Goal: Navigation & Orientation: Find specific page/section

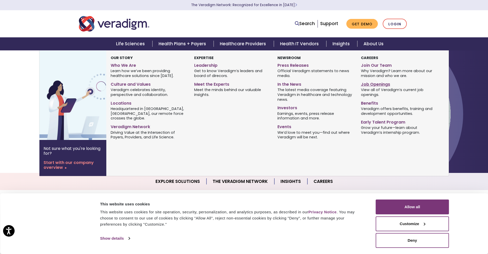
click at [382, 85] on link "Job Openings" at bounding box center [399, 83] width 76 height 7
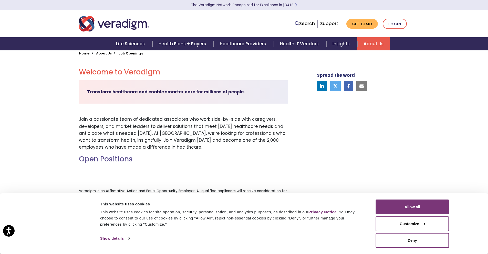
scroll to position [184, 0]
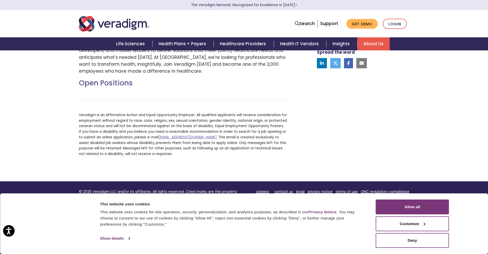
click at [123, 85] on h2 "Open Positions" at bounding box center [183, 83] width 209 height 9
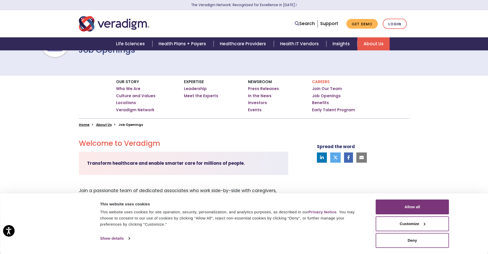
scroll to position [0, 0]
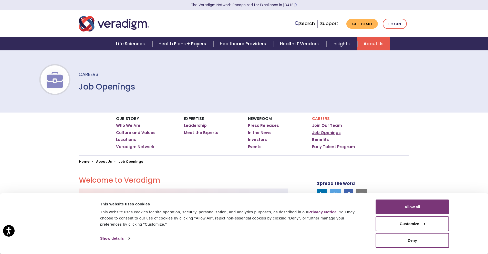
click at [318, 131] on link "Job Openings" at bounding box center [326, 132] width 29 height 5
click at [317, 125] on link "Join Our Team" at bounding box center [327, 125] width 30 height 5
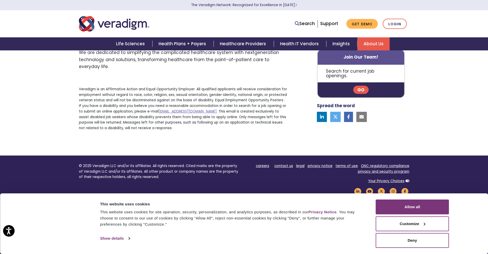
scroll to position [355, 0]
